Goal: Information Seeking & Learning: Learn about a topic

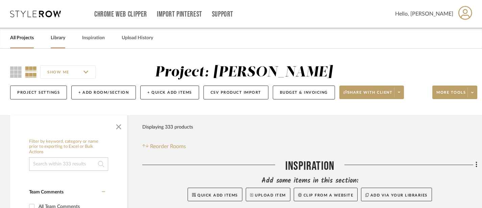
click at [56, 40] on link "Library" at bounding box center [58, 37] width 15 height 9
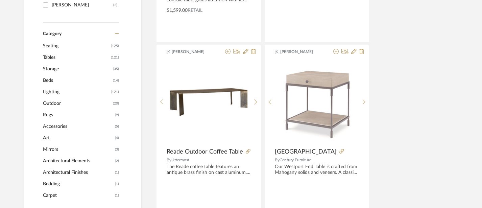
scroll to position [251, 1]
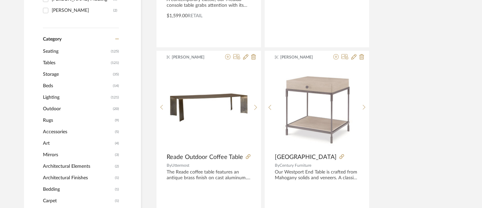
click at [48, 61] on span "Tables" at bounding box center [76, 62] width 66 height 11
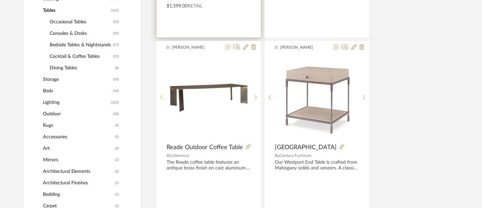
scroll to position [292, 1]
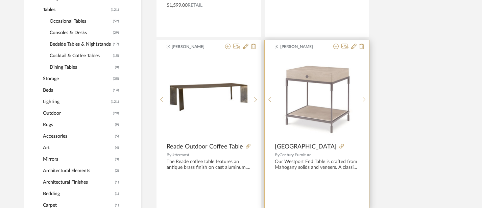
click at [364, 100] on icon at bounding box center [363, 99] width 3 height 5
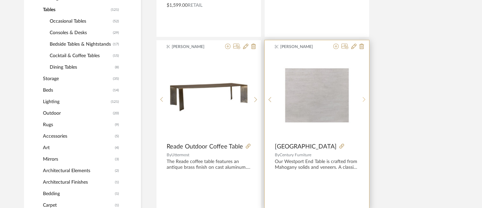
click at [364, 100] on icon at bounding box center [363, 99] width 3 height 5
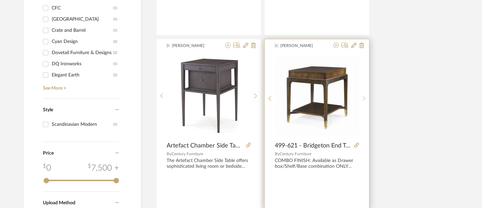
scroll to position [639, 1]
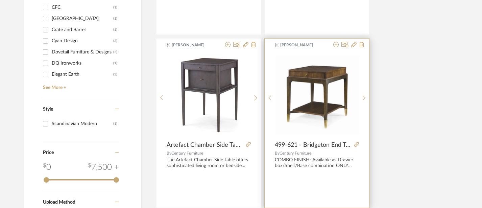
click at [324, 103] on img "0" at bounding box center [317, 95] width 84 height 79
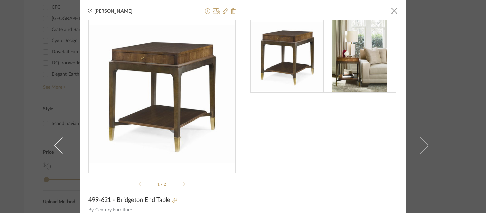
scroll to position [0, 0]
click at [183, 185] on icon at bounding box center [184, 184] width 3 height 6
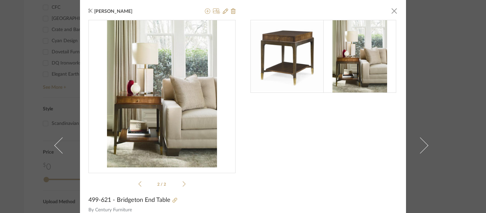
click at [183, 185] on icon at bounding box center [184, 184] width 3 height 6
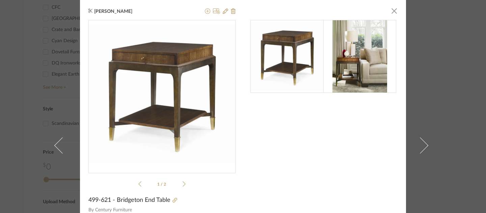
click at [183, 185] on icon at bounding box center [184, 184] width 3 height 6
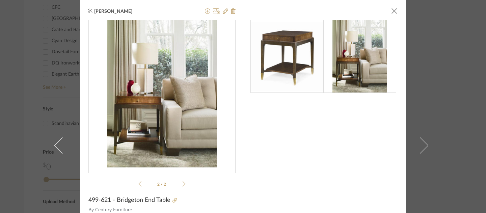
click at [183, 185] on icon at bounding box center [184, 184] width 3 height 6
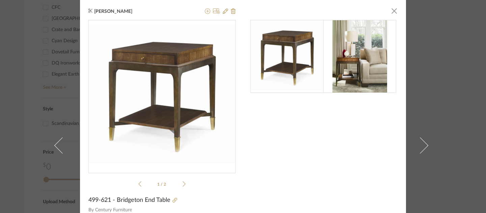
click at [183, 185] on icon at bounding box center [184, 184] width 3 height 6
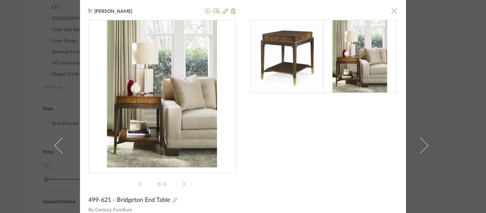
click at [391, 15] on span "button" at bounding box center [395, 11] width 14 height 14
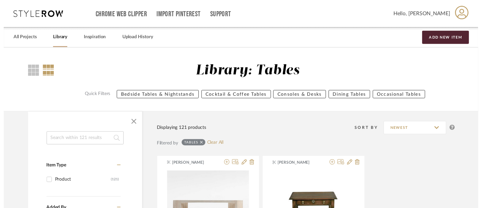
scroll to position [639, 1]
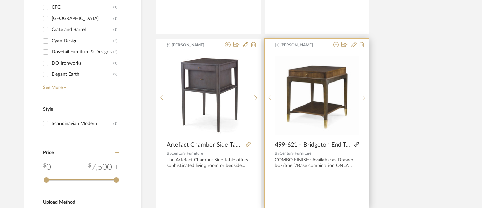
click at [358, 144] on icon at bounding box center [356, 144] width 5 height 5
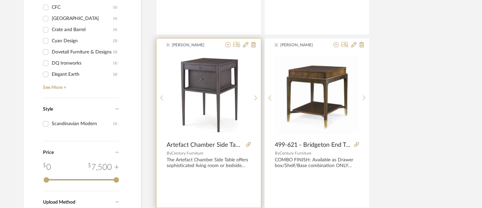
click at [183, 145] on span "Artefact Chamber Side Table" at bounding box center [204, 144] width 77 height 7
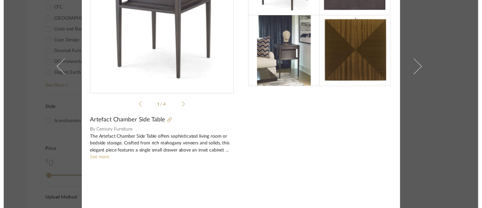
scroll to position [0, 0]
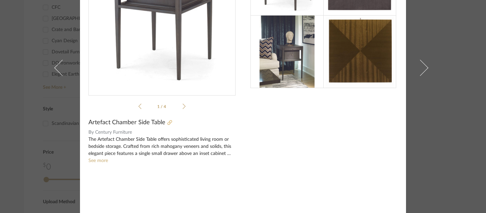
click at [168, 123] on icon at bounding box center [170, 122] width 5 height 5
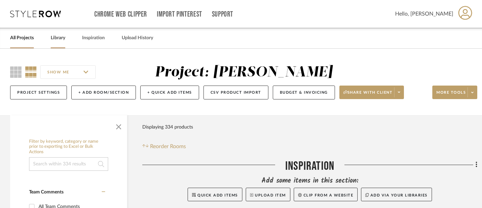
click at [54, 41] on link "Library" at bounding box center [58, 37] width 15 height 9
